Goal: Information Seeking & Learning: Find specific page/section

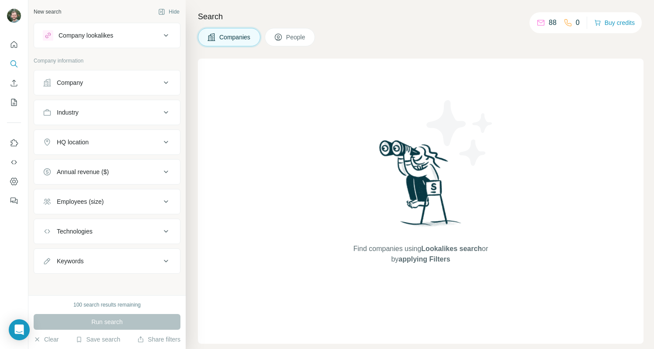
click at [319, 36] on div "Companies People" at bounding box center [420, 37] width 445 height 18
click at [306, 37] on span "People" at bounding box center [296, 37] width 20 height 9
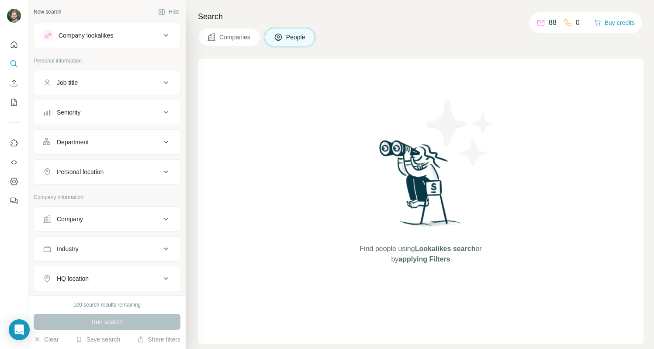
click at [114, 77] on button "Job title" at bounding box center [107, 82] width 146 height 21
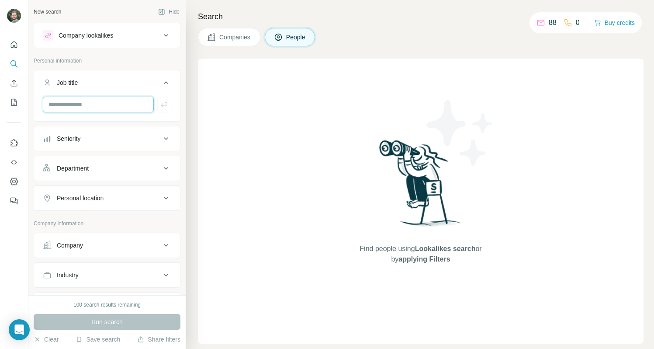
click at [96, 105] on input "text" at bounding box center [98, 105] width 111 height 16
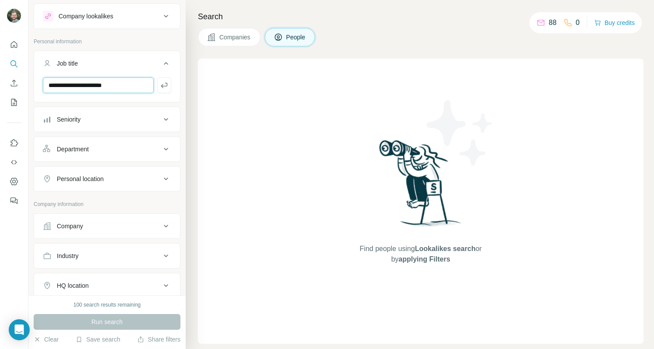
type input "**********"
click at [106, 257] on div "Industry" at bounding box center [102, 255] width 118 height 9
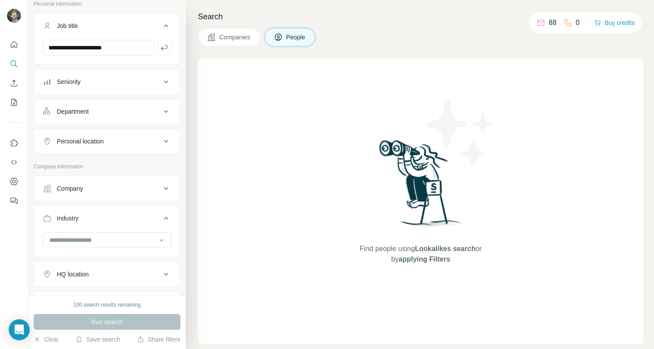
scroll to position [179, 0]
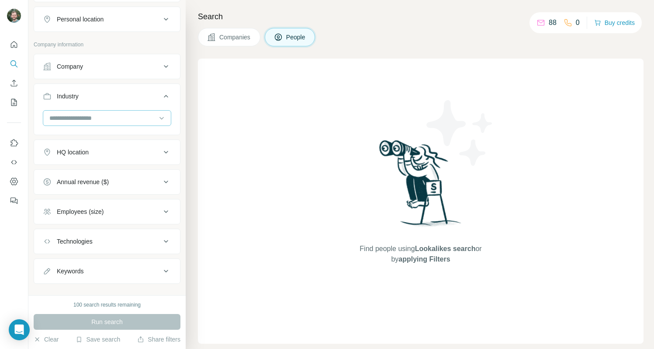
click at [100, 114] on input at bounding box center [102, 118] width 108 height 10
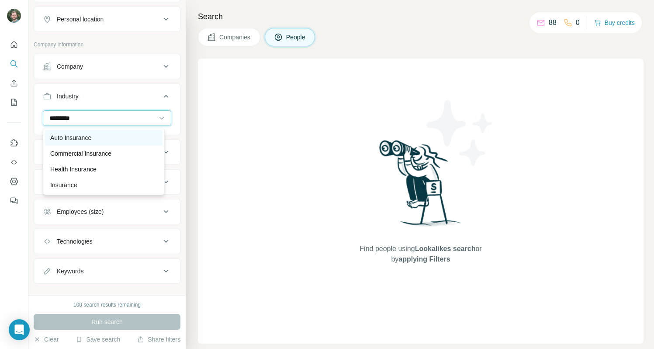
type input "*********"
click at [99, 131] on div "Auto Insurance" at bounding box center [103, 138] width 117 height 16
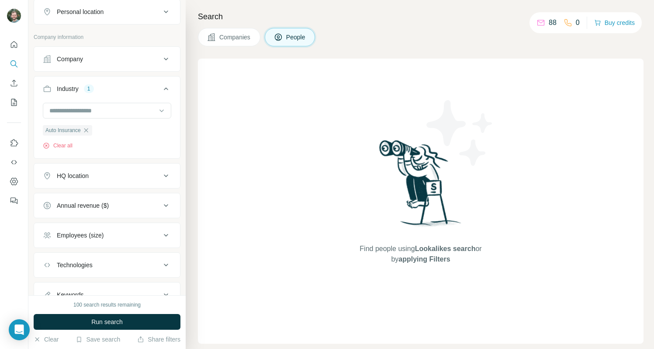
scroll to position [223, 0]
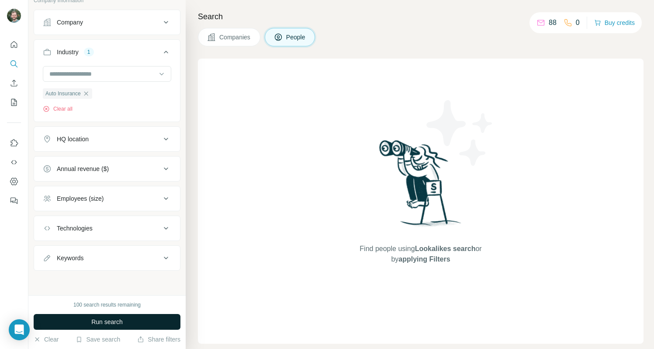
click at [124, 322] on button "Run search" at bounding box center [107, 322] width 147 height 16
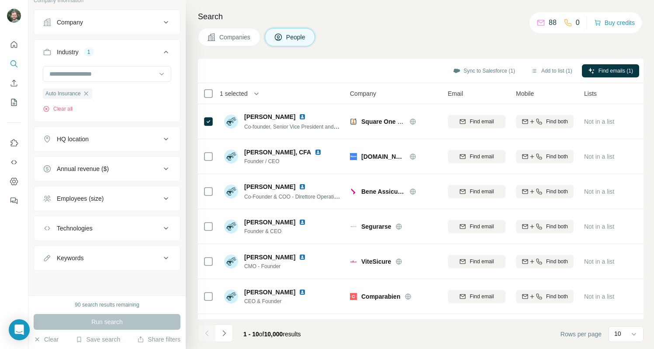
click at [352, 67] on div "Sync to Salesforce (1) Add to list (1) Find emails (1)" at bounding box center [420, 70] width 437 height 15
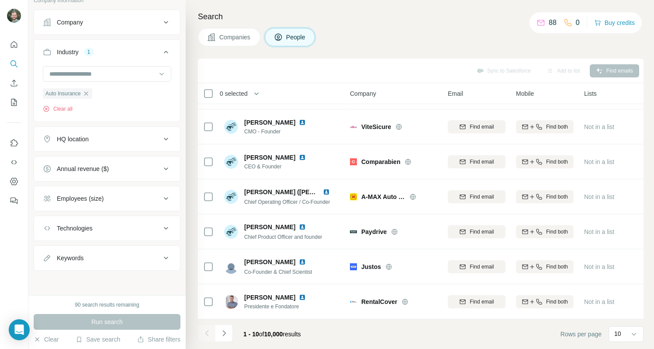
scroll to position [0, 0]
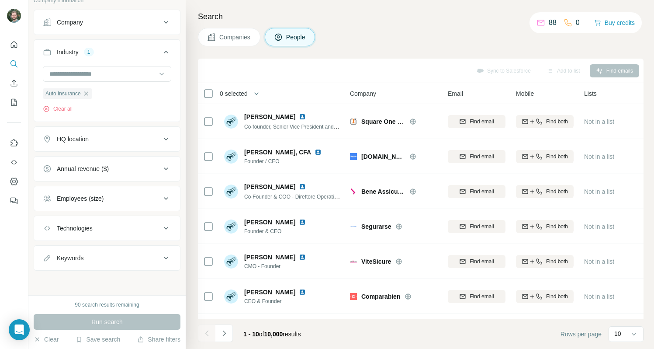
click at [226, 333] on icon "Navigate to next page" at bounding box center [224, 332] width 9 height 9
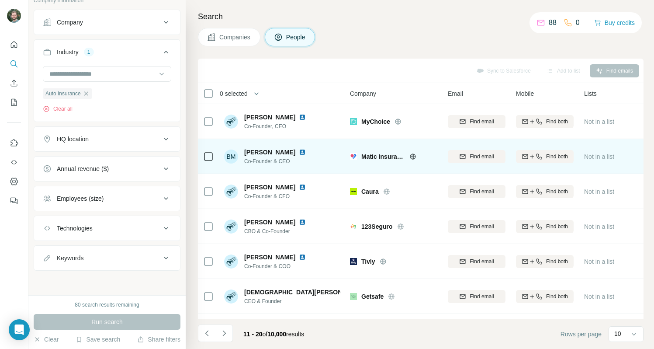
click at [382, 158] on span "Matic Insurance" at bounding box center [383, 156] width 44 height 9
click at [382, 159] on span "Matic Insurance" at bounding box center [383, 156] width 44 height 9
drag, startPoint x: 366, startPoint y: 157, endPoint x: 370, endPoint y: 161, distance: 5.3
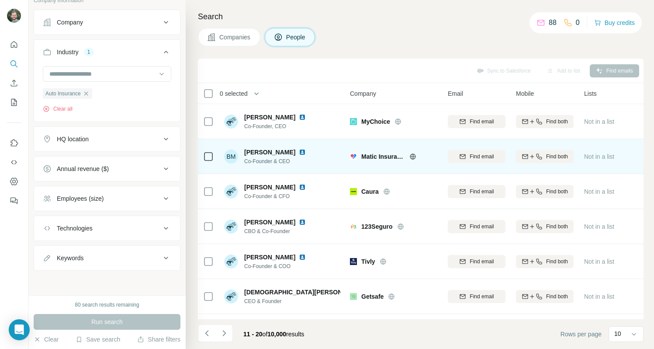
click at [366, 156] on span "Matic Insurance" at bounding box center [383, 156] width 44 height 9
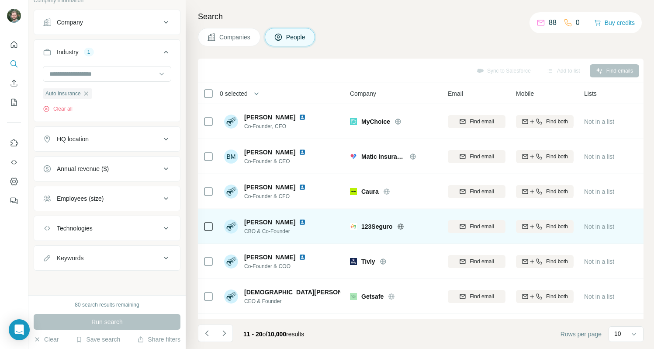
click at [373, 227] on span "123Seguro" at bounding box center [376, 226] width 31 height 9
click at [380, 225] on span "123Seguro" at bounding box center [376, 226] width 31 height 9
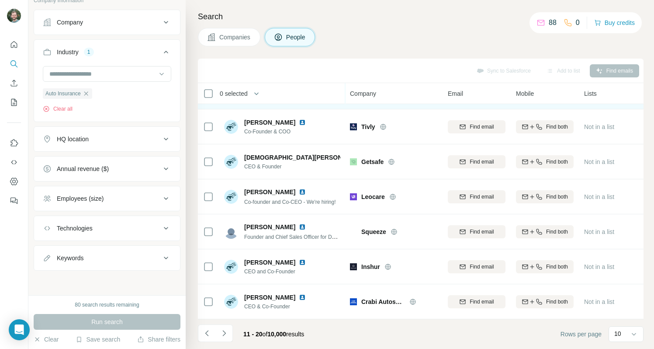
scroll to position [139, 0]
